Goal: Check status: Check status

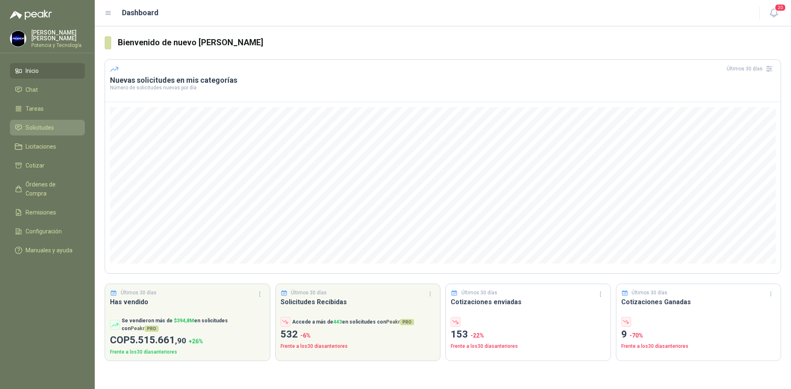
click at [59, 126] on li "Solicitudes" at bounding box center [47, 127] width 65 height 9
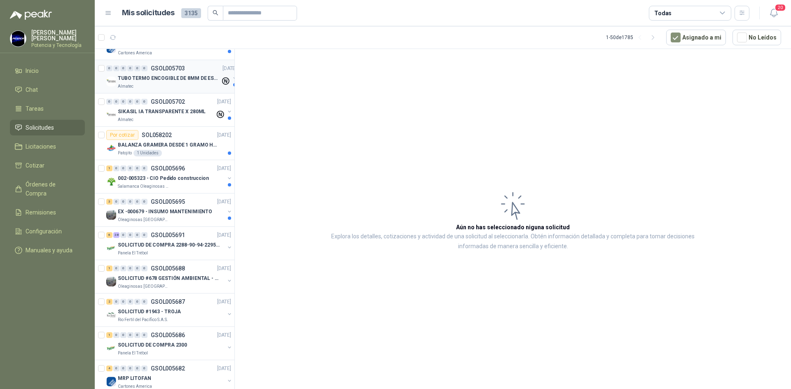
scroll to position [165, 0]
click at [176, 251] on div "Panela El Trébol" at bounding box center [171, 253] width 107 height 7
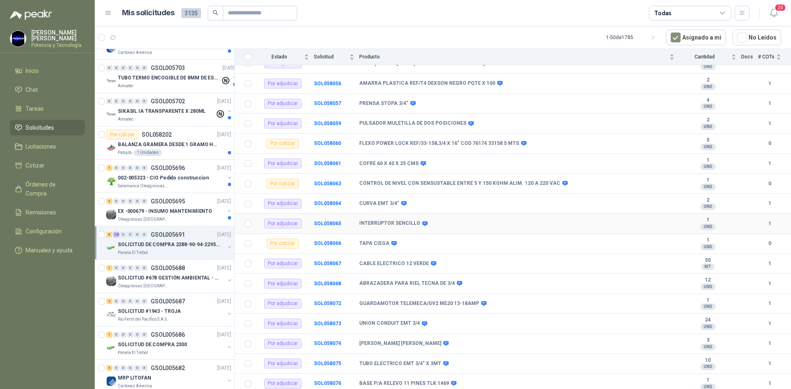
scroll to position [494, 0]
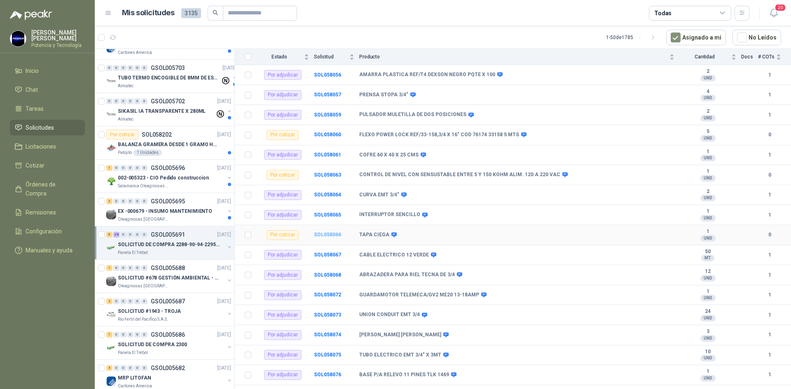
click at [323, 235] on b "SOL058066" at bounding box center [327, 235] width 27 height 6
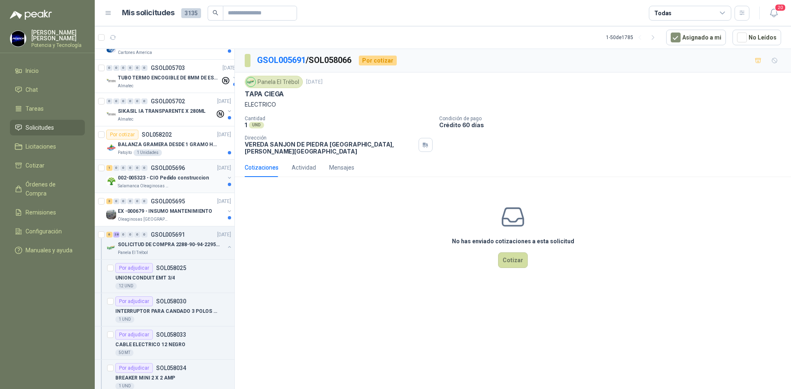
click at [155, 183] on p "Salamanca Oleaginosas SAS" at bounding box center [144, 186] width 52 height 7
